Goal: Information Seeking & Learning: Check status

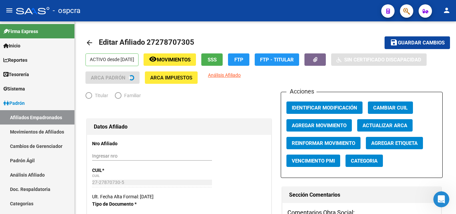
radio input "true"
type input "30-53025412-3"
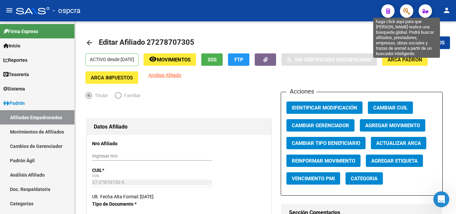
click at [408, 14] on icon "button" at bounding box center [406, 11] width 7 height 8
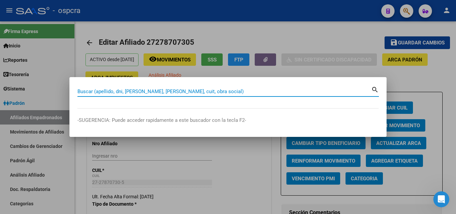
paste input "38223264"
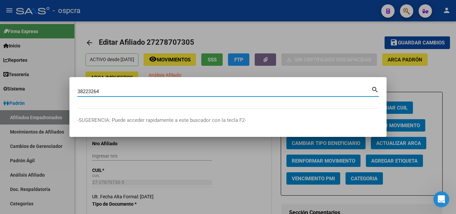
type input "38223264"
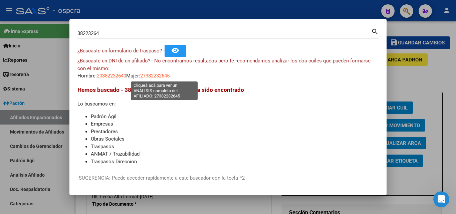
click at [164, 76] on span "27382232645" at bounding box center [154, 76] width 29 height 6
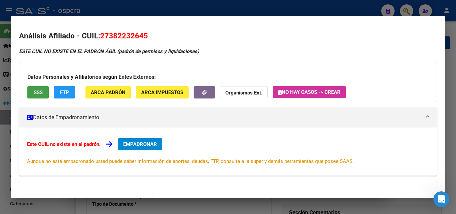
click at [34, 93] on span "SSS" at bounding box center [38, 92] width 9 height 6
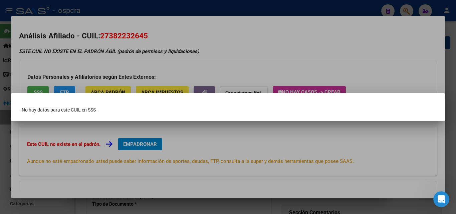
click at [99, 37] on div at bounding box center [228, 107] width 456 height 214
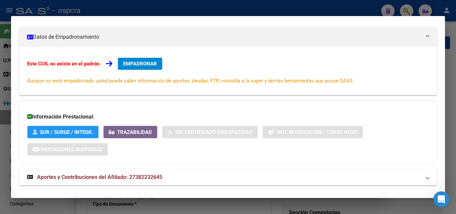
scroll to position [91, 0]
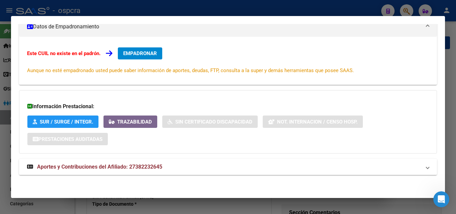
drag, startPoint x: 140, startPoint y: 170, endPoint x: 141, endPoint y: 166, distance: 3.9
click at [140, 170] on strong "Aportes y Contribuciones del Afiliado: 27382232645" at bounding box center [94, 167] width 135 height 8
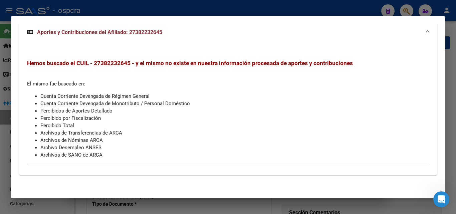
scroll to position [0, 0]
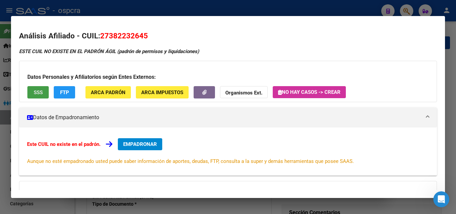
click at [34, 92] on span "SSS" at bounding box center [38, 92] width 9 height 6
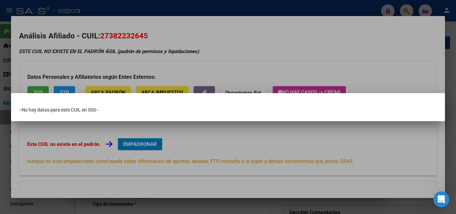
click at [288, 54] on div at bounding box center [228, 107] width 456 height 214
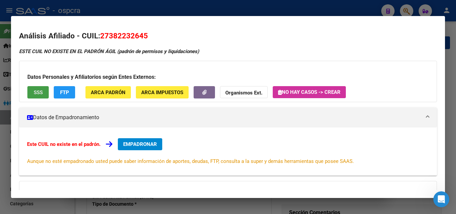
click at [43, 93] on button "SSS" at bounding box center [37, 92] width 21 height 12
click at [0, 150] on div at bounding box center [228, 107] width 456 height 214
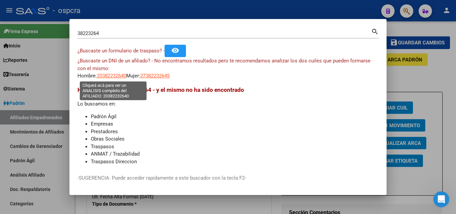
click at [112, 76] on span "20382232640" at bounding box center [111, 76] width 29 height 6
type textarea "20382232640"
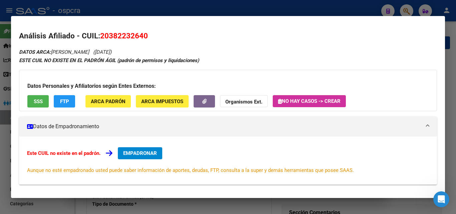
click at [37, 92] on div "Datos Personales y Afiliatorios según Entes Externos: SSS FTP ARCA Padrón ARCA …" at bounding box center [228, 90] width 418 height 41
click at [42, 102] on span "SSS" at bounding box center [38, 101] width 9 height 6
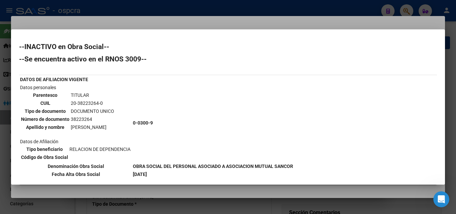
scroll to position [33, 0]
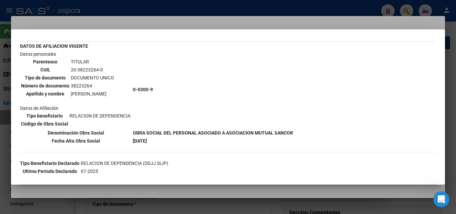
drag, startPoint x: 129, startPoint y: 132, endPoint x: 298, endPoint y: 127, distance: 168.5
click at [298, 127] on div "--INACTIVO en Obra Social-- --Se encuentra activo en el RNOS 3009-- DATOS DE AF…" at bounding box center [228, 123] width 418 height 226
click at [189, 120] on td "0-0300-9" at bounding box center [212, 89] width 161 height 78
drag, startPoint x: 294, startPoint y: 131, endPoint x: 133, endPoint y: 130, distance: 160.1
click at [132, 132] on table "DATOS DE AFILIACION VIGENTE Datos personales Parentesco TITULAR CUIL 20-3822326…" at bounding box center [156, 93] width 275 height 103
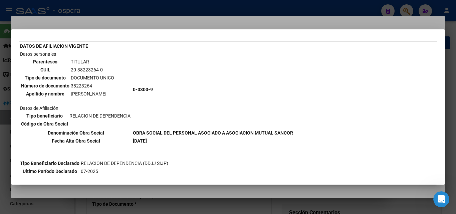
copy b "OBRA SOCIAL DEL PERSONAL ASOCIADO A ASOCIACION MUTUAL SANCOR"
click at [249, 19] on div at bounding box center [228, 107] width 456 height 214
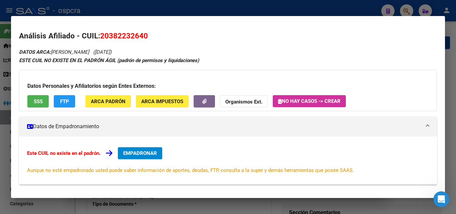
click at [284, 9] on div at bounding box center [228, 107] width 456 height 214
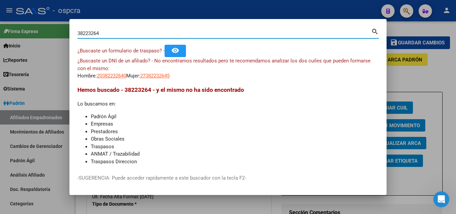
drag, startPoint x: 103, startPoint y: 34, endPoint x: 73, endPoint y: 34, distance: 29.7
click at [73, 34] on mat-dialog-content "38223264 Buscar (apellido, dni, cuil, nro traspaso, cuit, obra social) search ¿…" at bounding box center [227, 96] width 317 height 139
paste input "6937247"
type input "36937247"
click at [118, 76] on span "20369372476" at bounding box center [111, 76] width 29 height 6
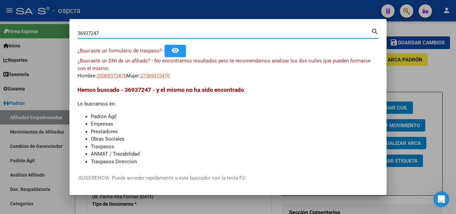
type textarea "20369372476"
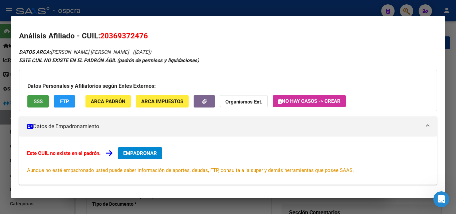
click at [31, 102] on button "SSS" at bounding box center [37, 101] width 21 height 12
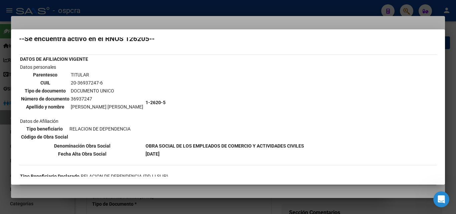
scroll to position [0, 0]
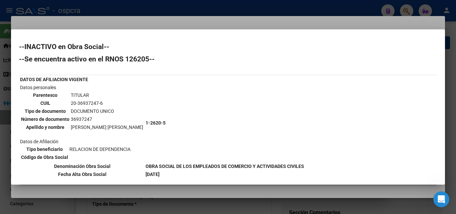
click at [6, 149] on div at bounding box center [228, 107] width 456 height 214
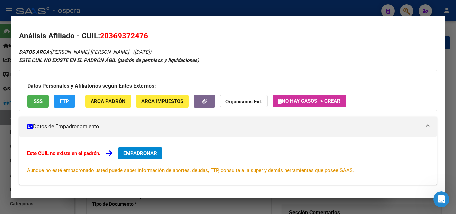
click at [3, 150] on div at bounding box center [228, 107] width 456 height 214
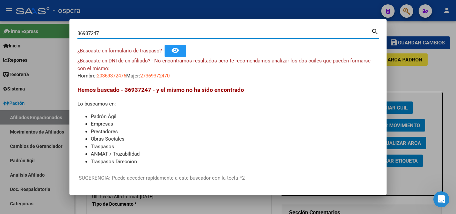
drag, startPoint x: 70, startPoint y: 41, endPoint x: 55, endPoint y: 42, distance: 15.4
click at [51, 43] on div "36937247 Buscar (apellido, dni, cuil, nro traspaso, cuit, obra social) search ¿…" at bounding box center [228, 107] width 456 height 214
paste input "23.127.920"
click at [94, 34] on input "23.127.920" at bounding box center [224, 33] width 294 height 6
click at [85, 32] on input "23.127920" at bounding box center [224, 33] width 294 height 6
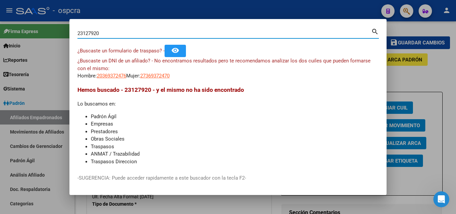
type input "23127920"
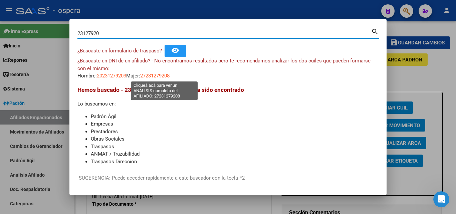
click at [169, 74] on span "27231279208" at bounding box center [154, 76] width 29 height 6
type textarea "27231279208"
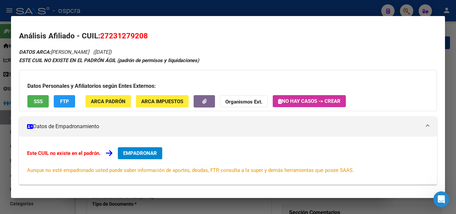
click at [40, 107] on button "SSS" at bounding box center [37, 101] width 21 height 12
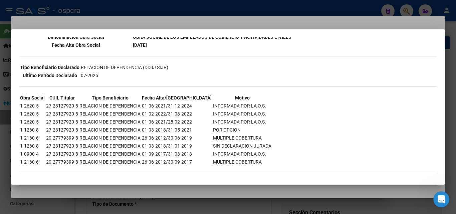
scroll to position [132, 0]
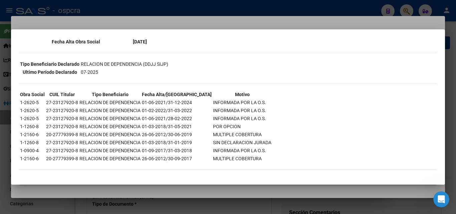
click at [77, 191] on div at bounding box center [228, 107] width 456 height 214
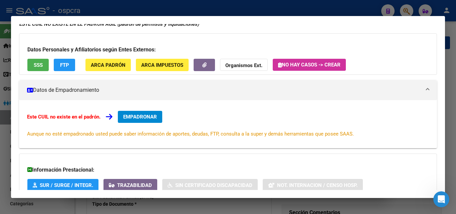
scroll to position [100, 0]
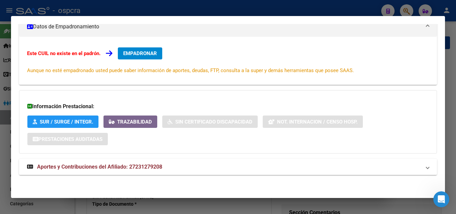
click at [101, 168] on span "Aportes y Contribuciones del Afiliado: 27231279208" at bounding box center [99, 166] width 125 height 6
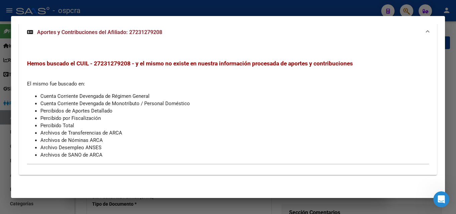
scroll to position [0, 0]
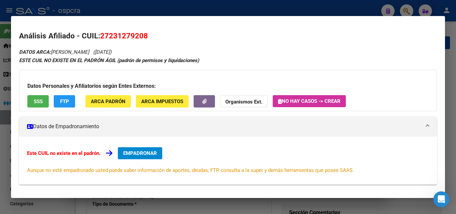
click at [0, 130] on div at bounding box center [228, 107] width 456 height 214
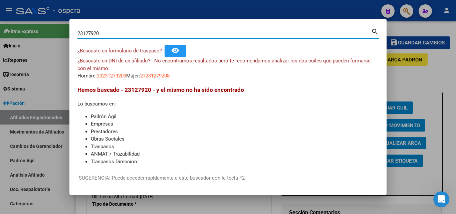
drag, startPoint x: 104, startPoint y: 32, endPoint x: 57, endPoint y: 41, distance: 48.3
click at [55, 42] on div "23127920 Buscar (apellido, dni, cuil, nro traspaso, cuit, obra social) search ¿…" at bounding box center [228, 107] width 456 height 214
paste input "5305927"
type input "25305927"
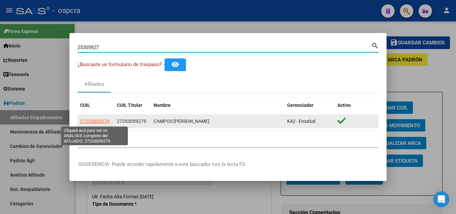
click at [94, 118] on span "27253059279" at bounding box center [94, 120] width 29 height 5
type textarea "27253059279"
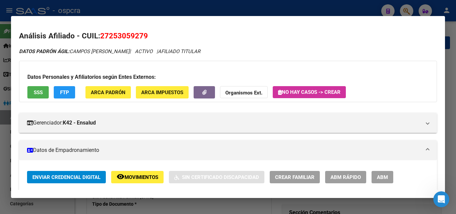
drag, startPoint x: 111, startPoint y: 35, endPoint x: 142, endPoint y: 33, distance: 31.7
click at [142, 33] on span "27253059279" at bounding box center [124, 35] width 48 height 9
copy span "25305927"
